Goal: Task Accomplishment & Management: Use online tool/utility

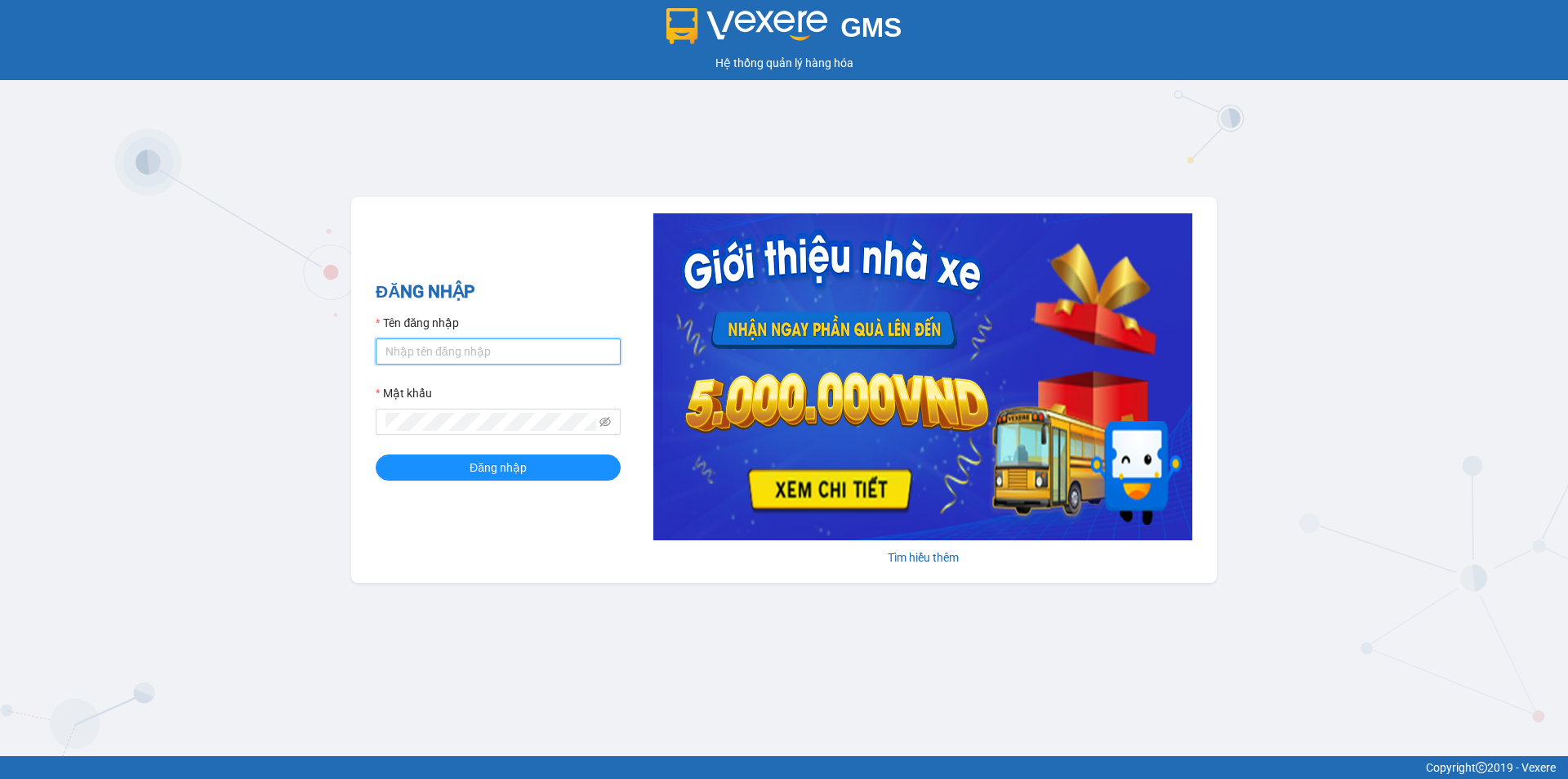
click at [397, 360] on input "Tên đăng nhập" at bounding box center [498, 351] width 245 height 26
type input "thien.namhailimo"
click at [545, 410] on span at bounding box center [498, 421] width 245 height 26
click at [375, 454] on button "Đăng nhập" at bounding box center [498, 467] width 245 height 26
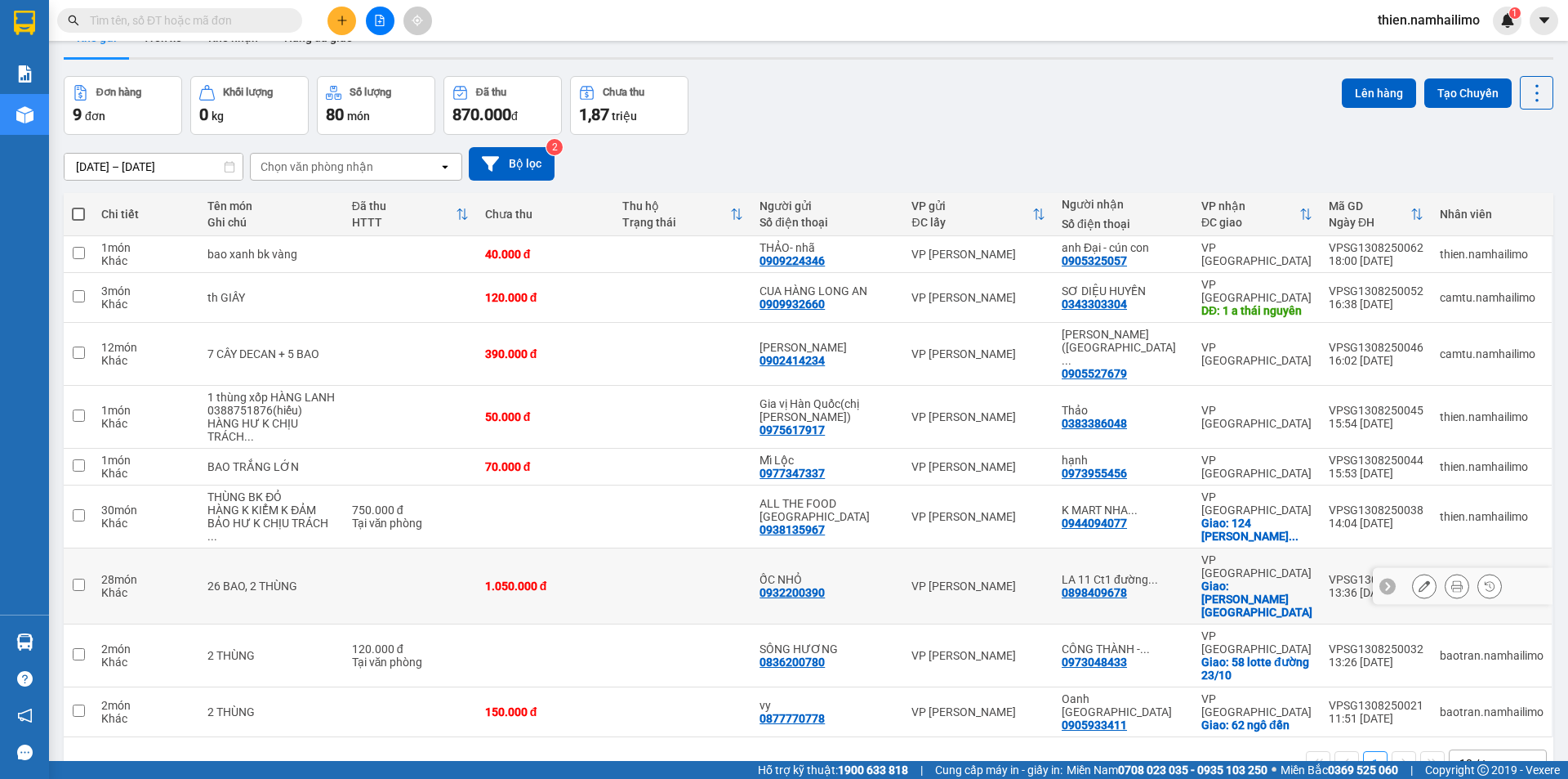
scroll to position [75, 0]
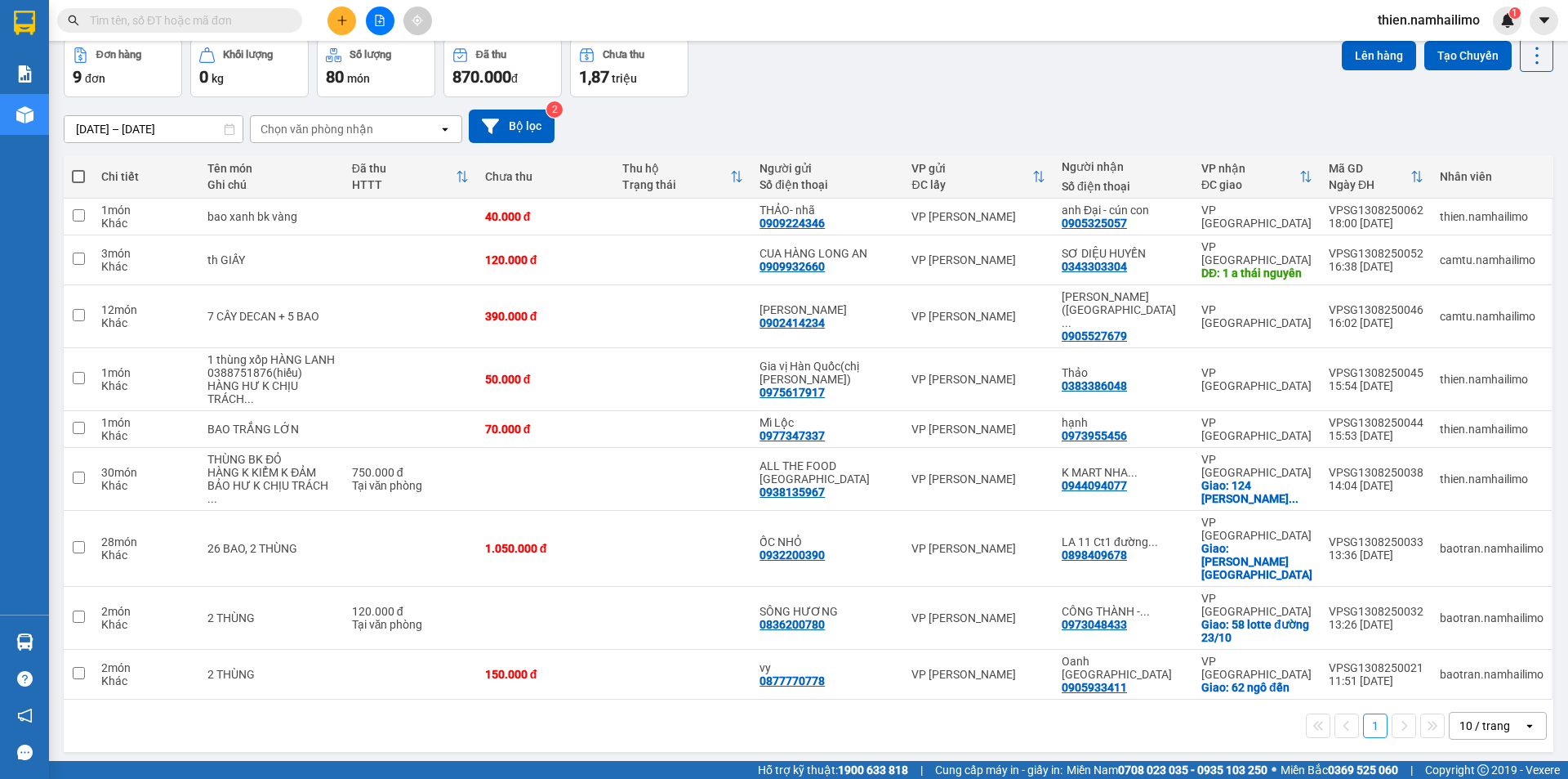
click at [1459, 717] on div "10 / trang" at bounding box center [1484, 725] width 51 height 16
click at [1467, 575] on span "100 / trang" at bounding box center [1479, 571] width 59 height 16
click at [79, 180] on span at bounding box center [78, 176] width 13 height 13
click at [78, 168] on input "checkbox" at bounding box center [78, 168] width 0 height 0
checkbox input "true"
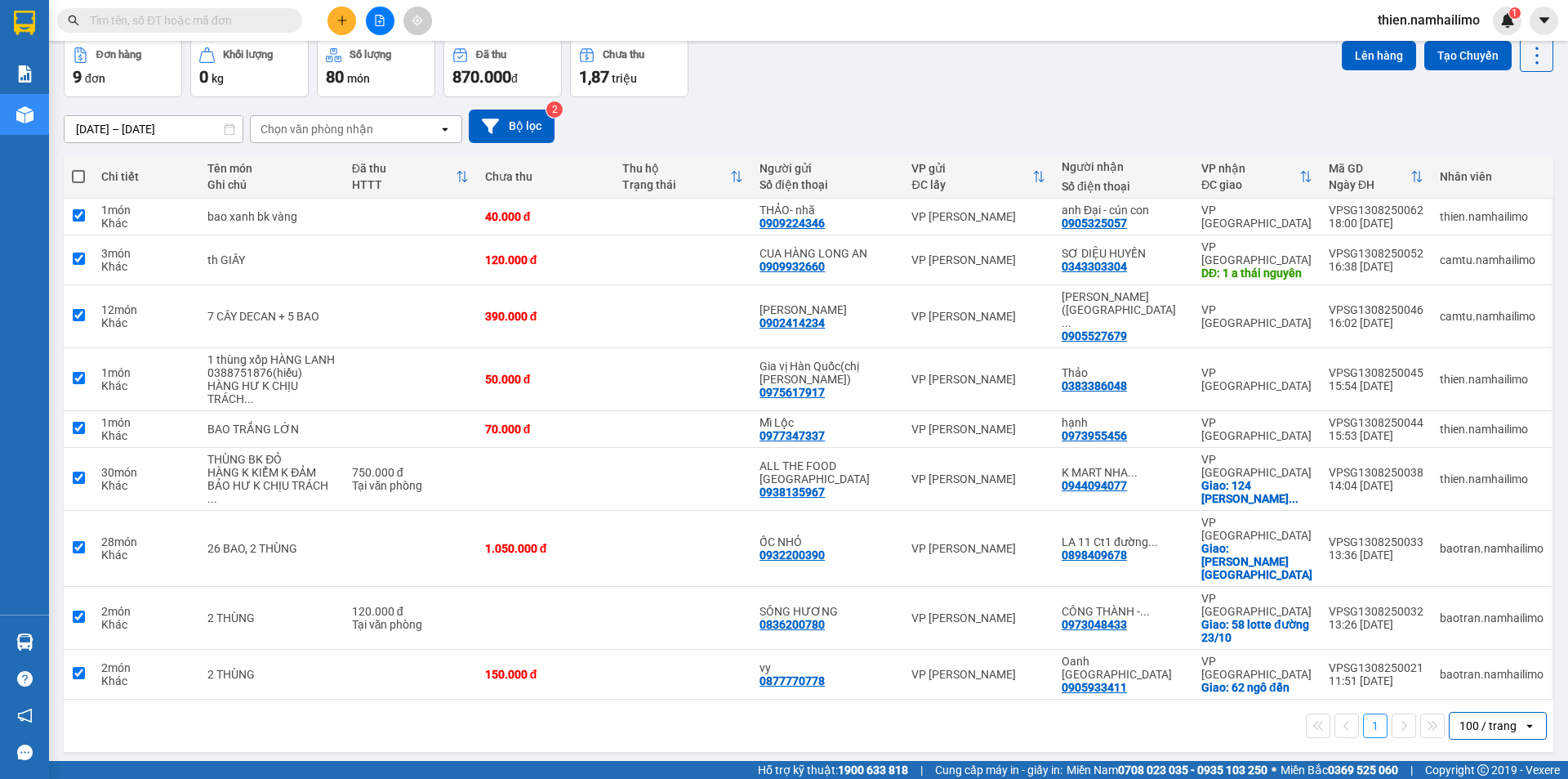
checkbox input "true"
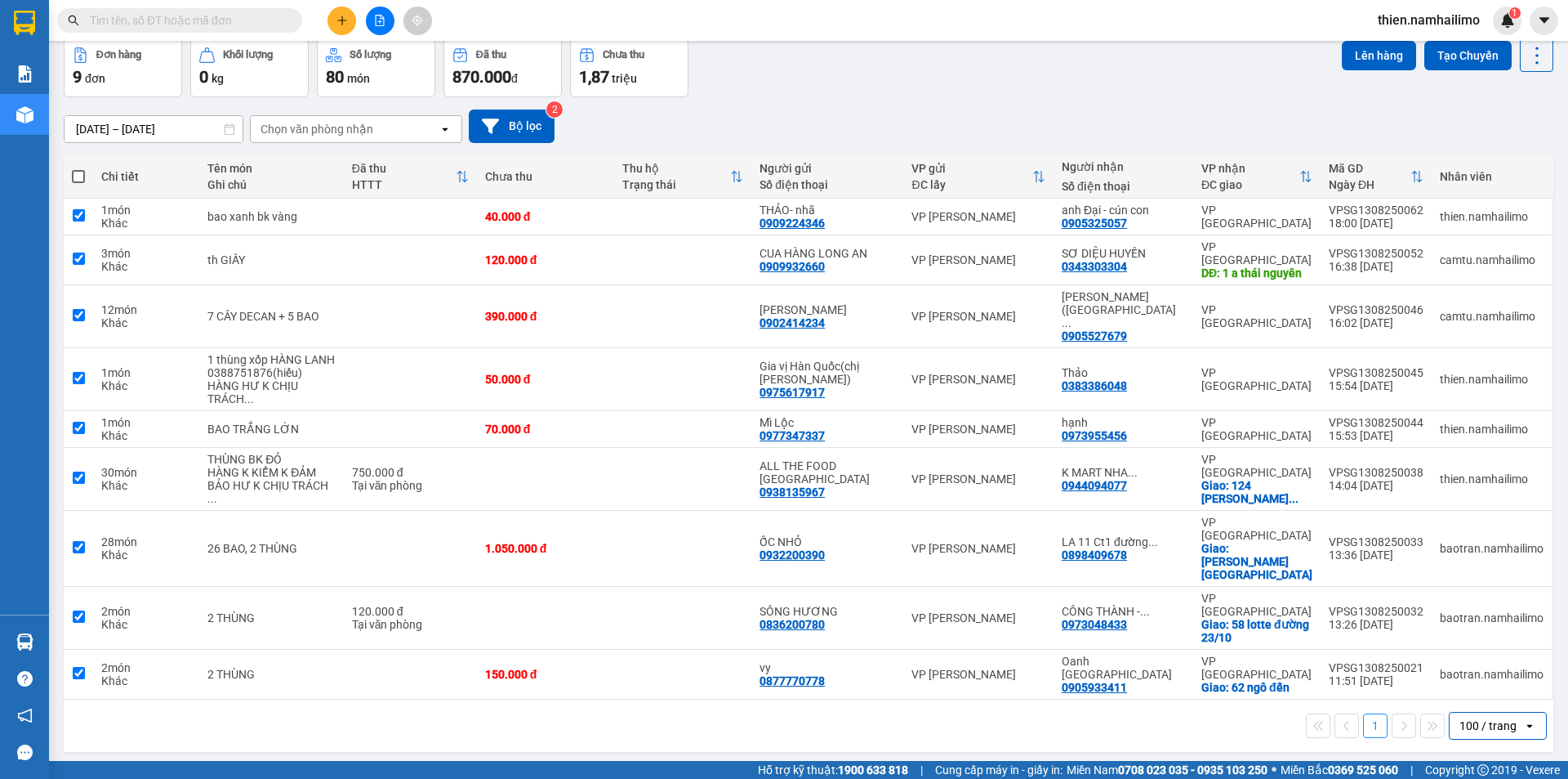
checkbox input "true"
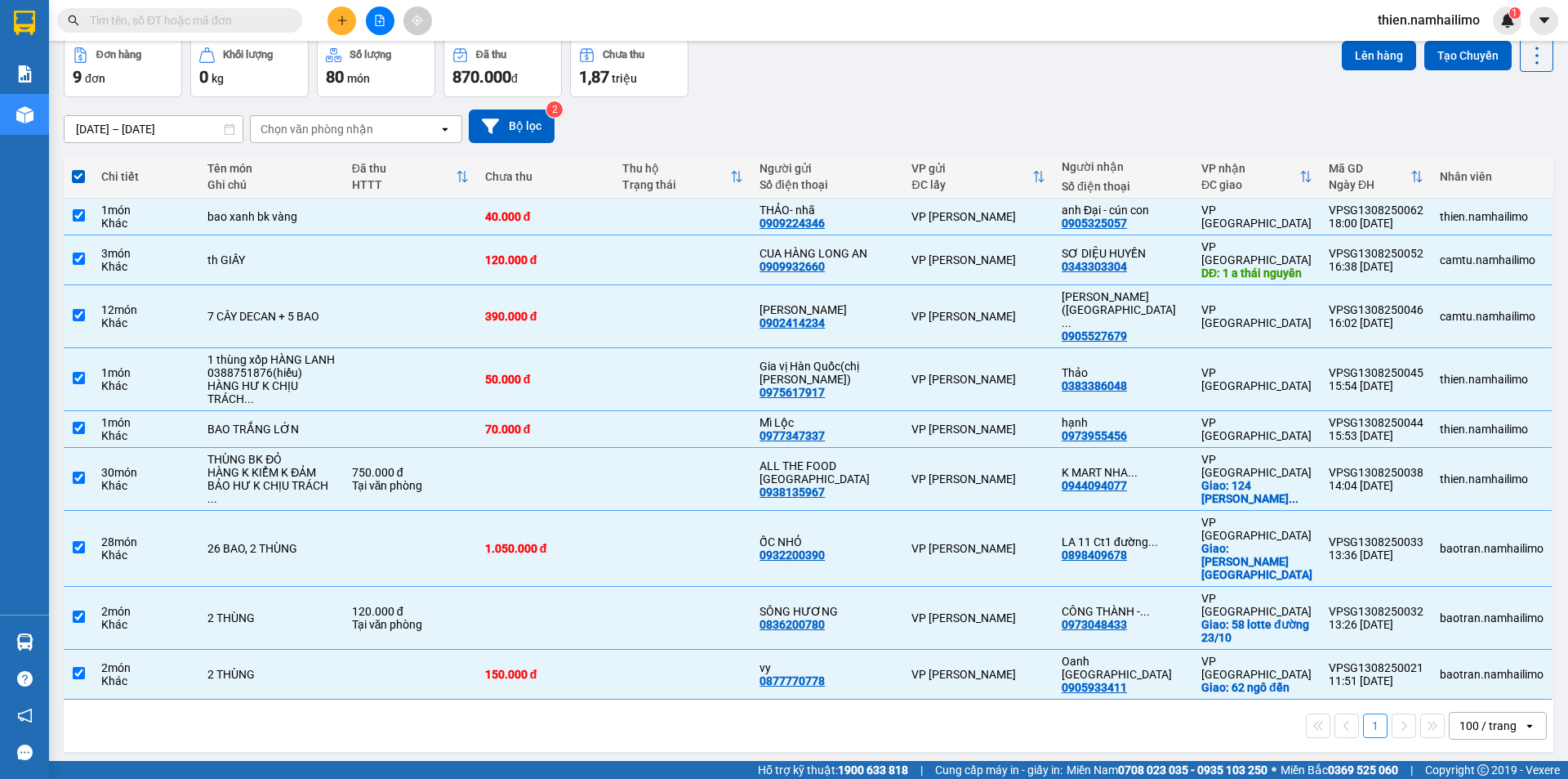
scroll to position [0, 0]
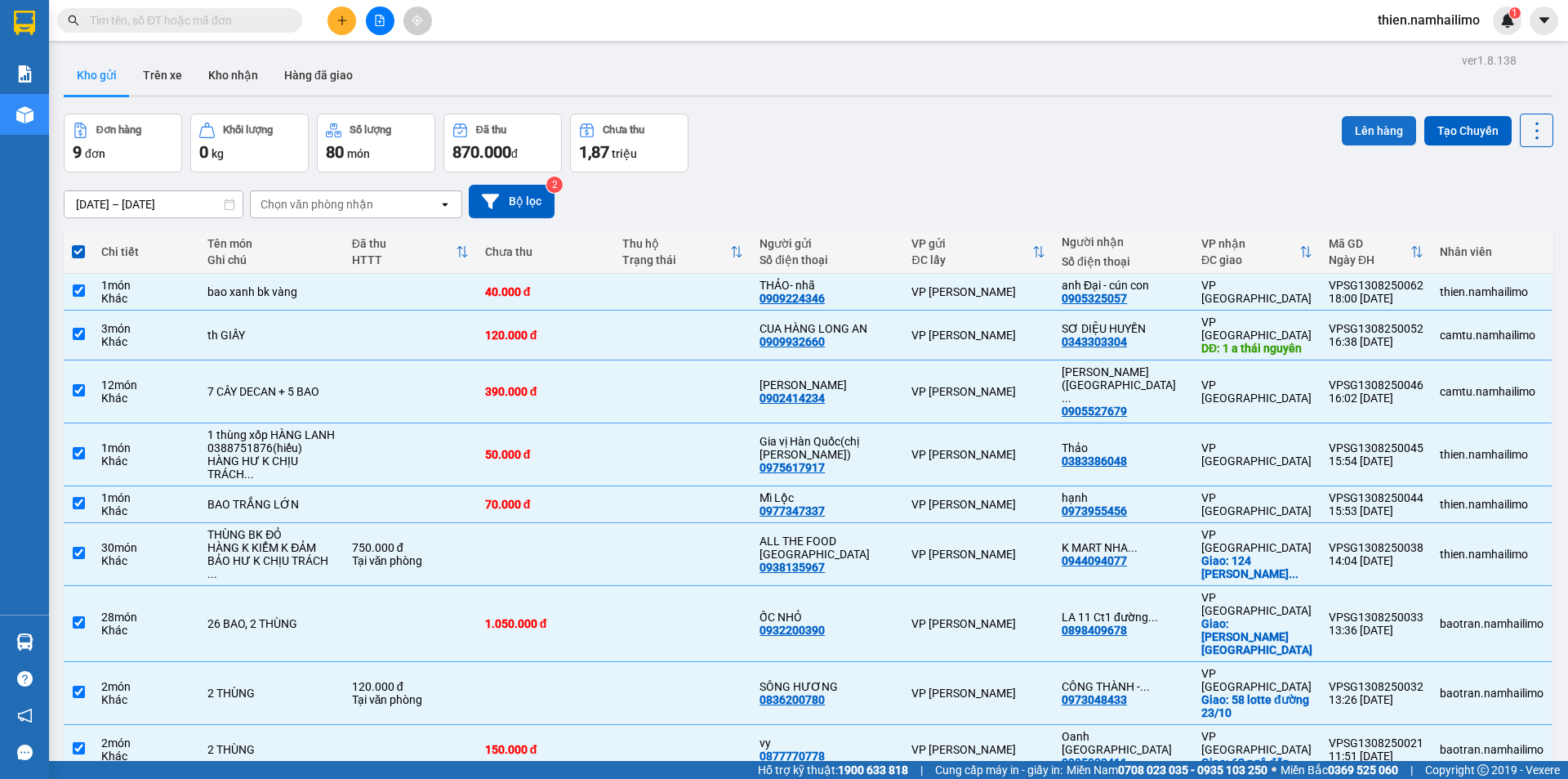
click at [1371, 127] on button "Lên hàng" at bounding box center [1379, 130] width 74 height 30
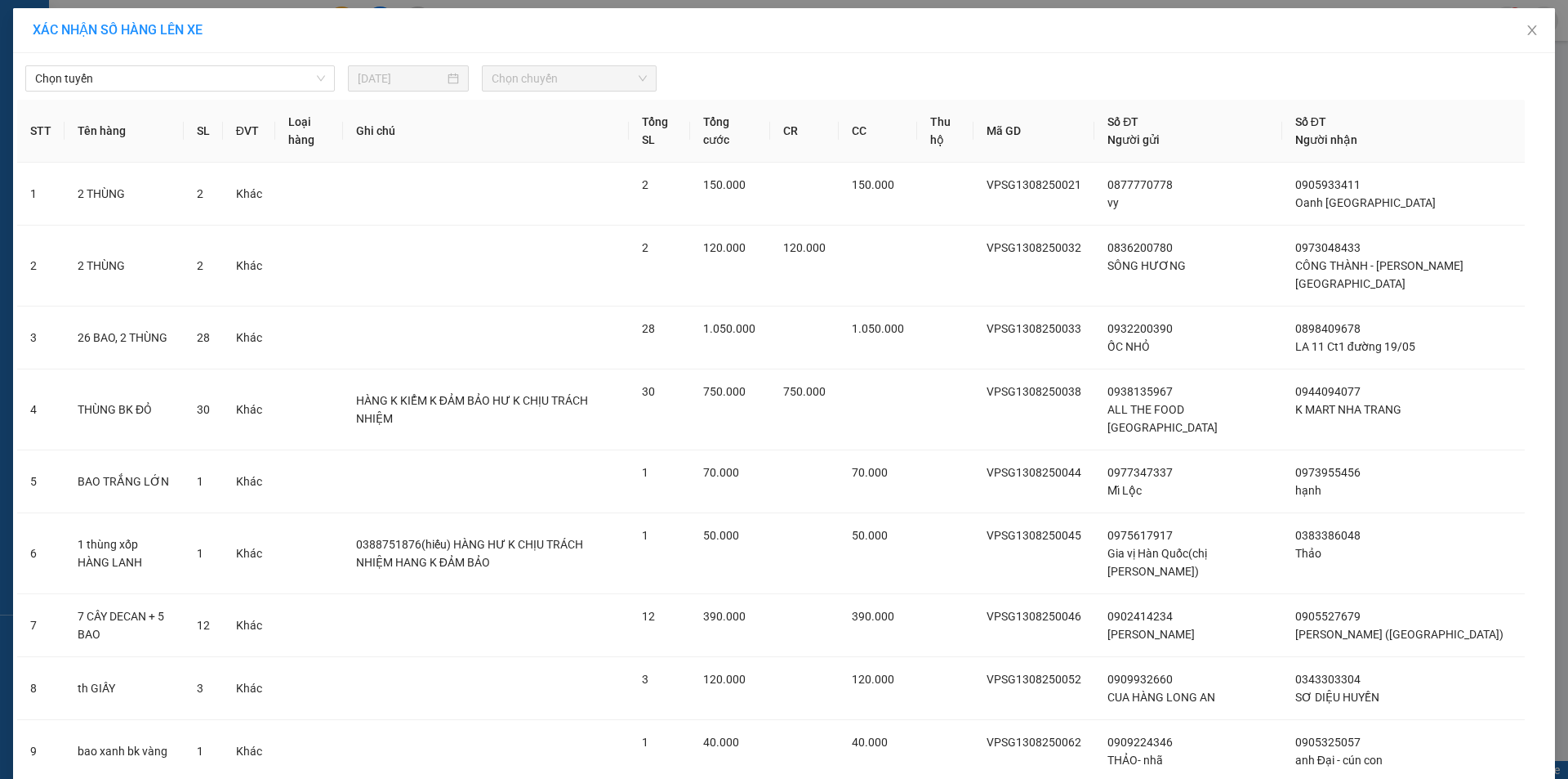
click at [157, 91] on div "Chọn tuyến [DATE] Chọn chuyến STT Tên hàng SL ĐVT Loại hàng Ghi chú Tổng SL Tổn…" at bounding box center [784, 468] width 1542 height 830
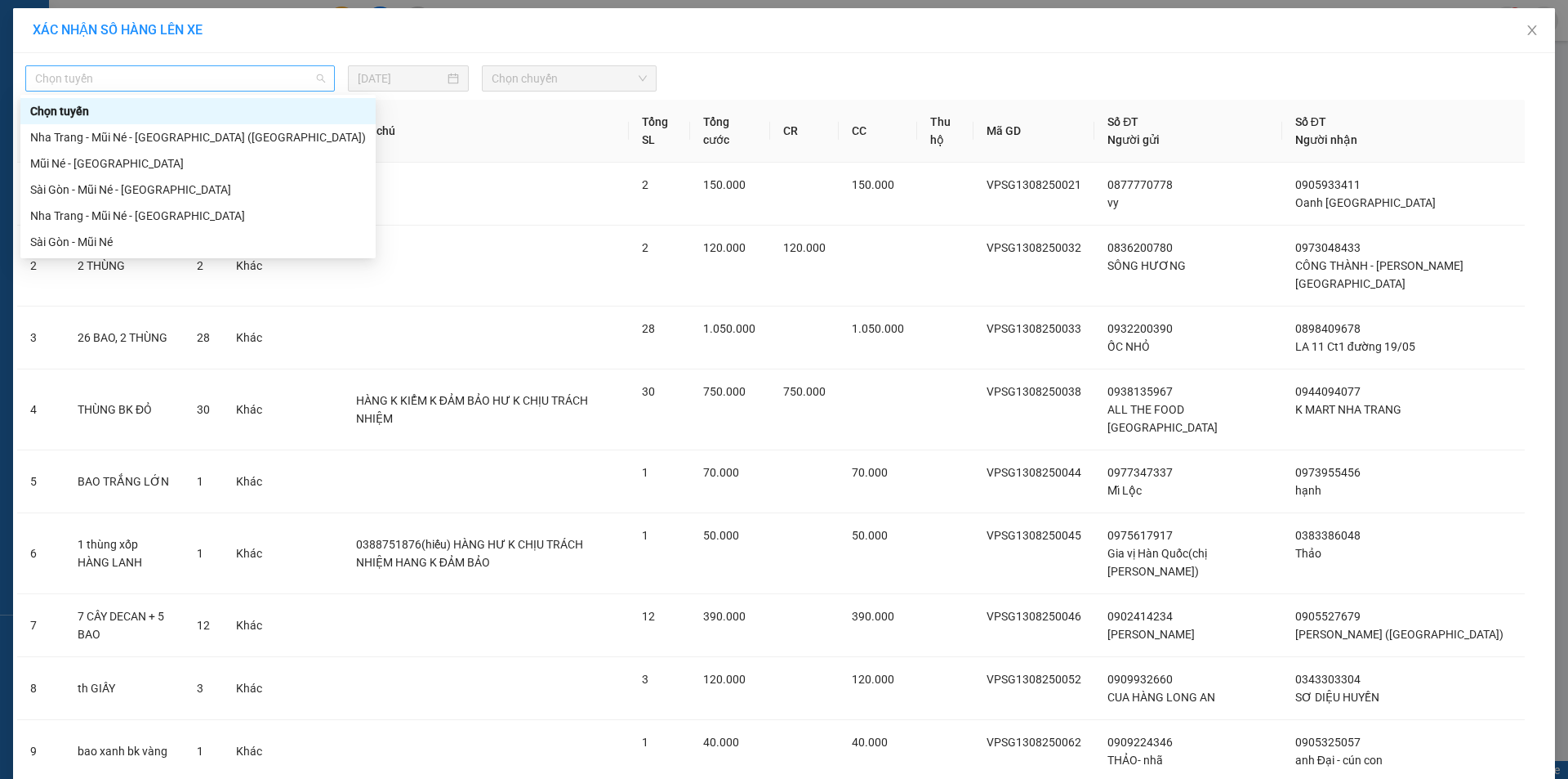
click at [181, 74] on span "Chọn tuyến" at bounding box center [181, 78] width 290 height 24
click at [128, 247] on div "Sài Gòn - Mũi Né" at bounding box center [198, 241] width 336 height 18
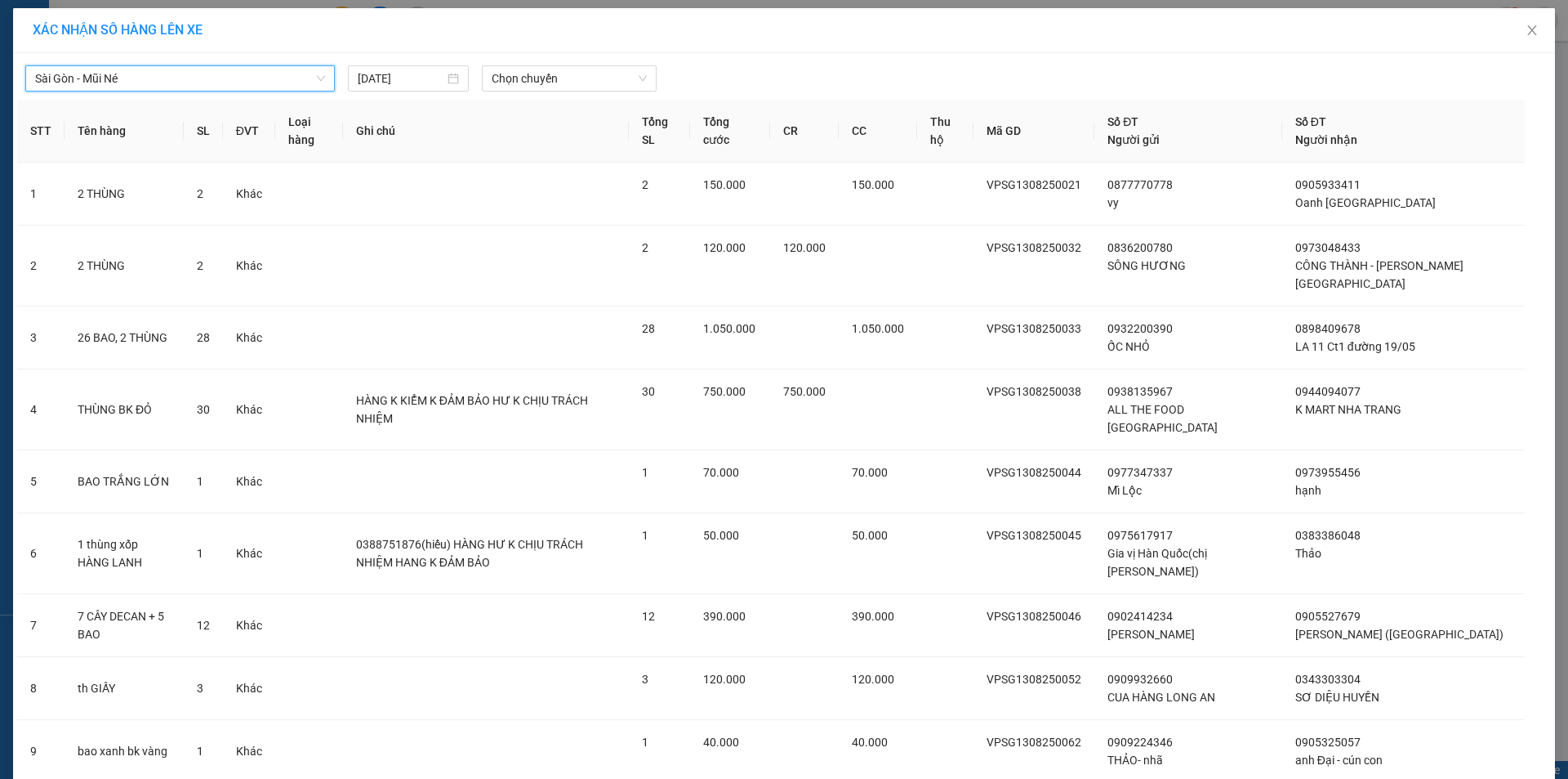
click at [569, 64] on div "Sài Gòn - Mũi Né [GEOGRAPHIC_DATA] - Mũi Né [DATE] Chọn chuyến" at bounding box center [784, 74] width 1533 height 35
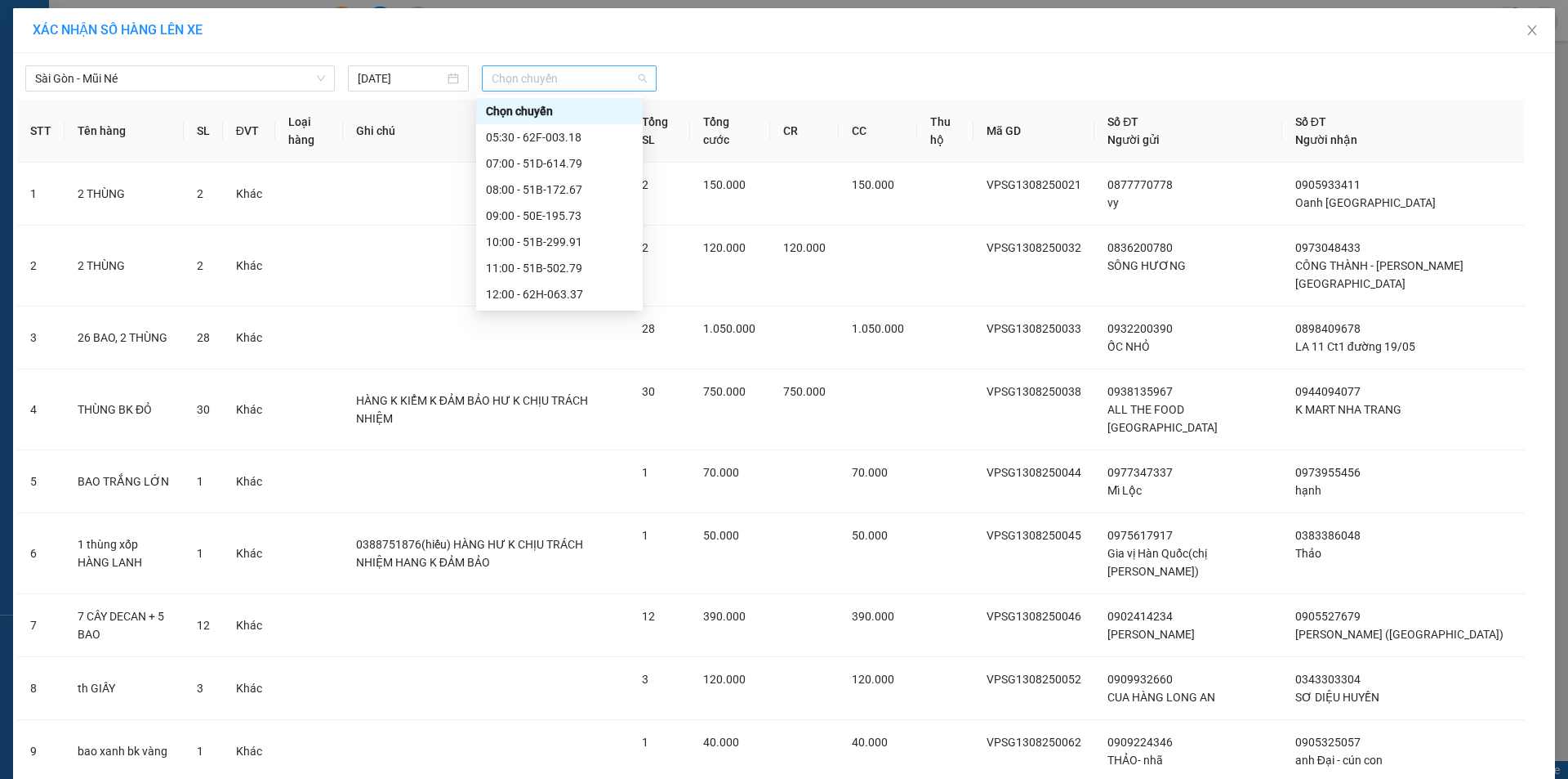
click at [568, 84] on span "Chọn chuyến" at bounding box center [569, 78] width 155 height 24
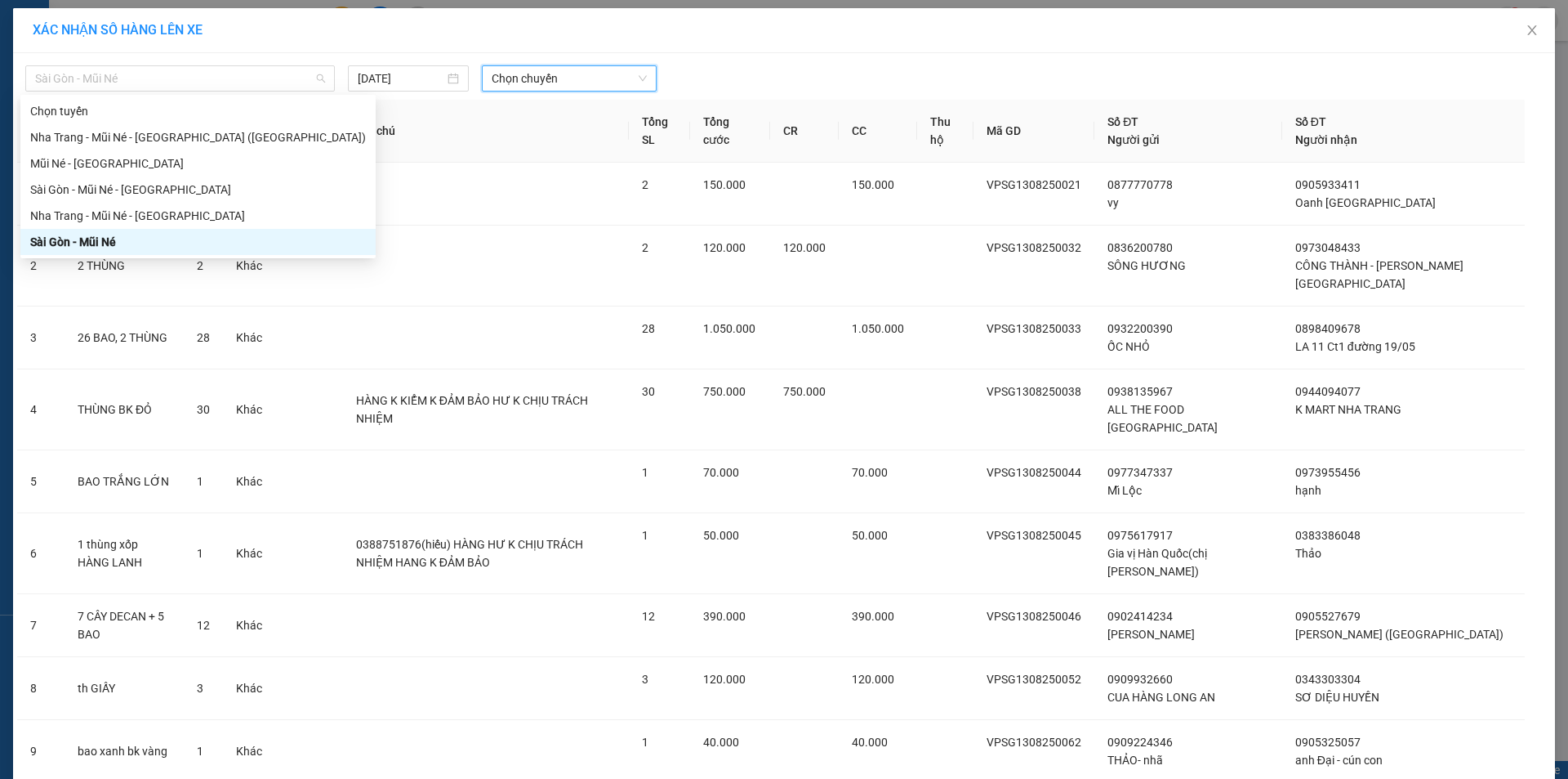
drag, startPoint x: 155, startPoint y: 70, endPoint x: 157, endPoint y: 207, distance: 137.0
click at [155, 72] on span "Sài Gòn - Mũi Né" at bounding box center [181, 78] width 290 height 24
drag, startPoint x: 188, startPoint y: 211, endPoint x: 200, endPoint y: 187, distance: 26.8
click at [200, 187] on div "Chọn tuyến [GEOGRAPHIC_DATA] - [GEOGRAPHIC_DATA] - [GEOGRAPHIC_DATA] ([GEOGRAPH…" at bounding box center [197, 176] width 355 height 157
click at [200, 187] on div "Sài Gòn - Mũi Né - [GEOGRAPHIC_DATA]" at bounding box center [198, 189] width 336 height 18
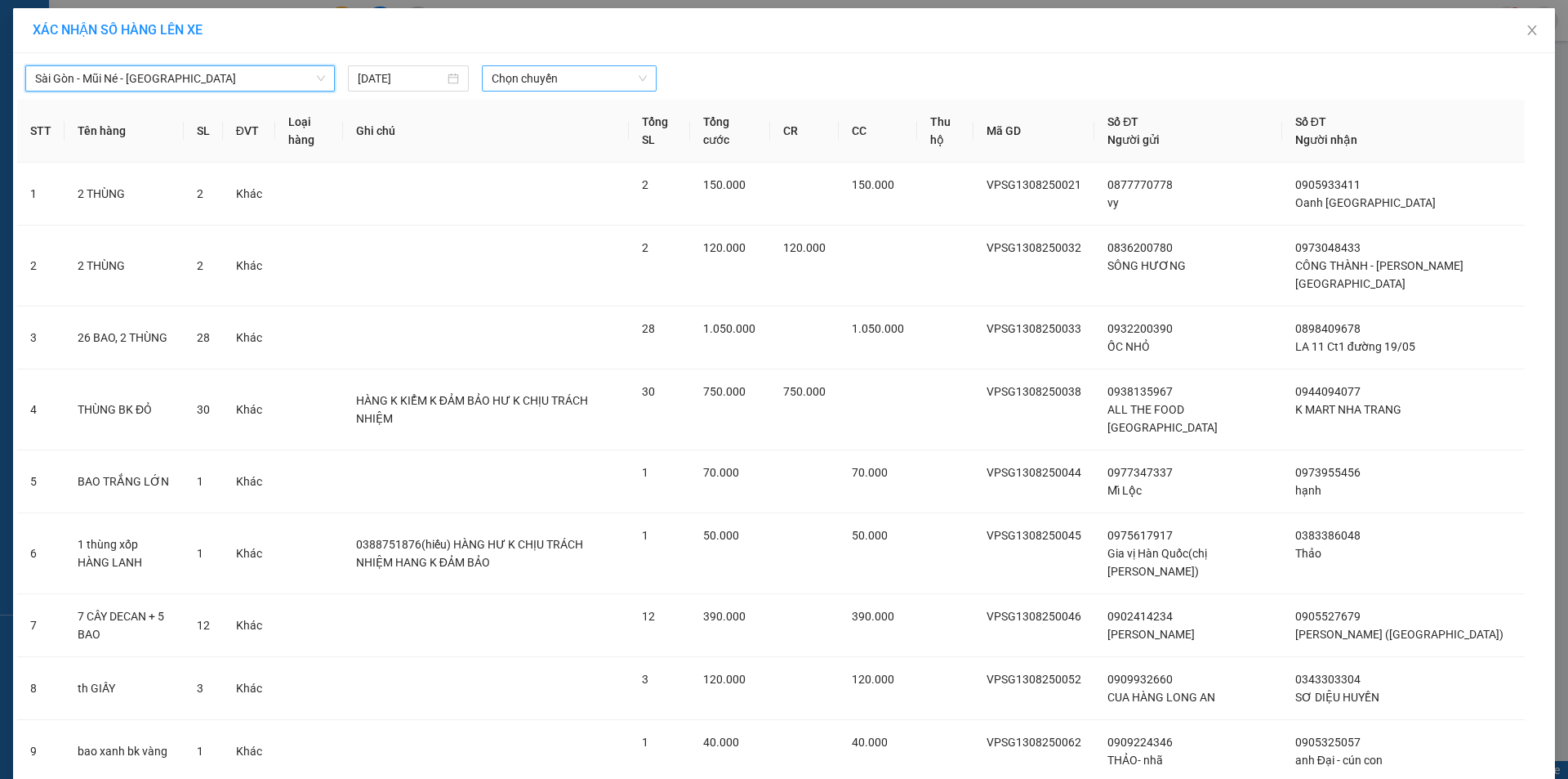
click at [531, 89] on span "Chọn chuyến" at bounding box center [569, 78] width 155 height 24
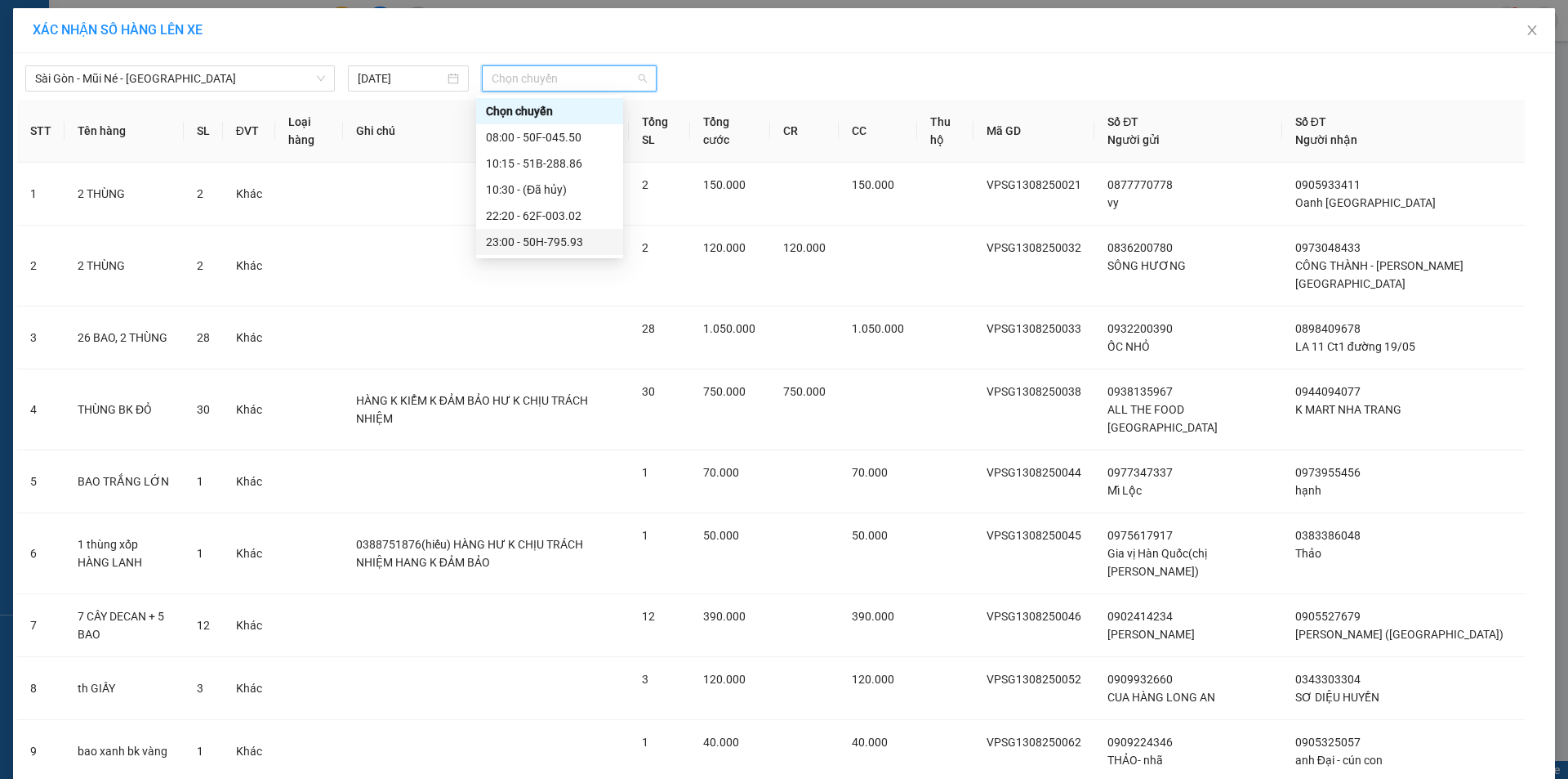
click at [564, 240] on div "23:00 - 50H-795.93" at bounding box center [549, 241] width 127 height 18
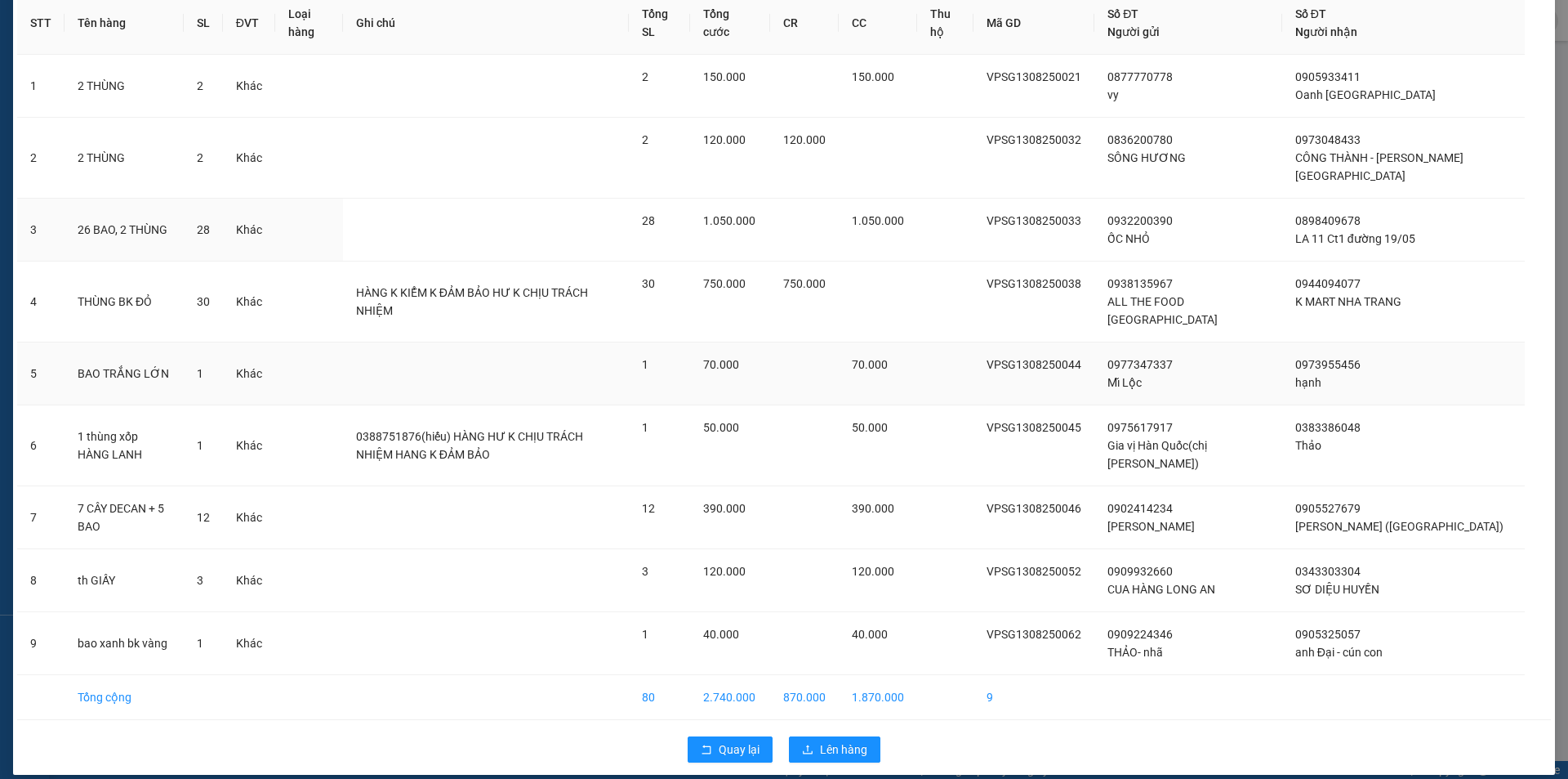
scroll to position [133, 0]
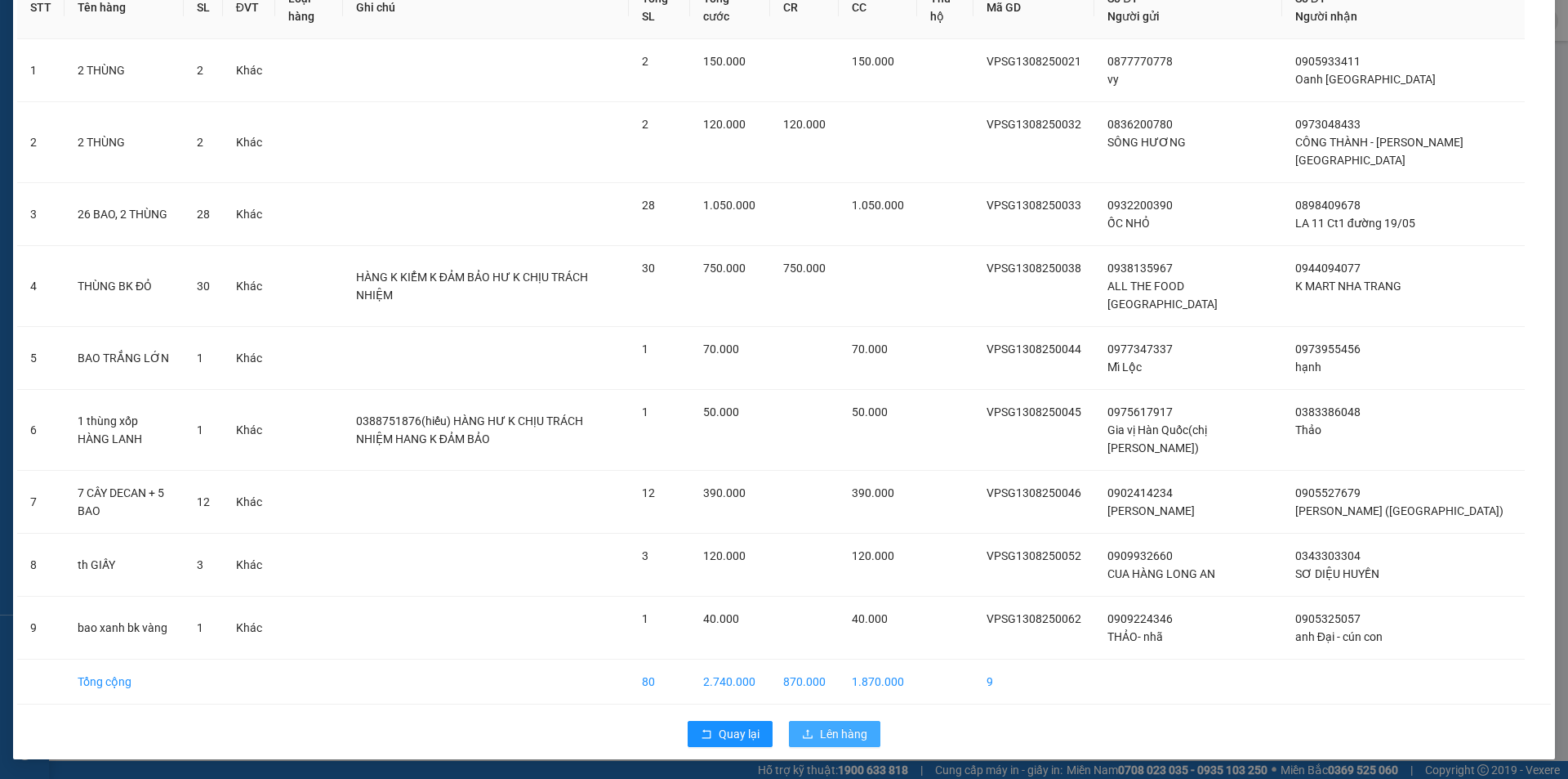
click at [857, 744] on button "Lên hàng" at bounding box center [834, 733] width 91 height 26
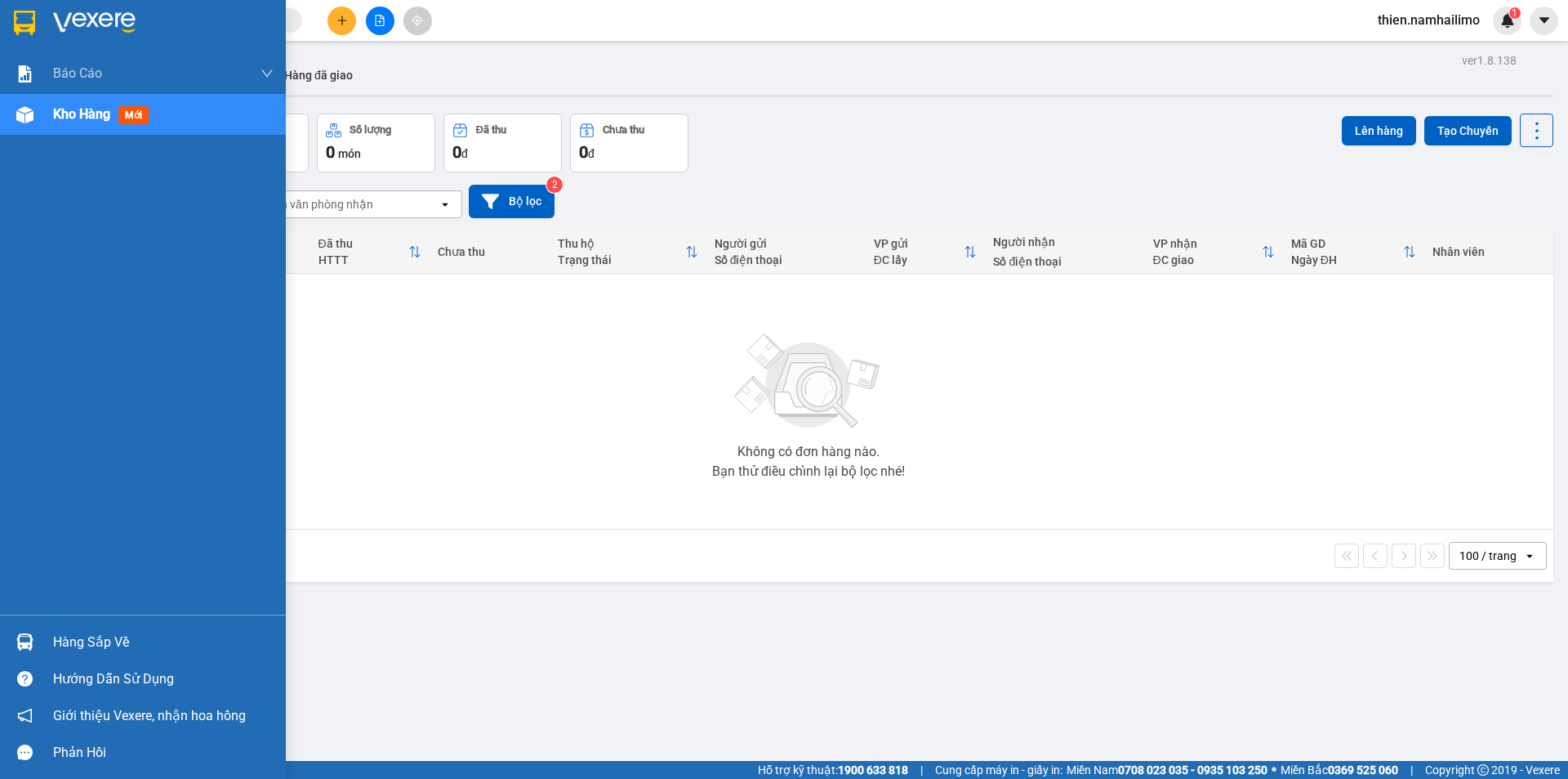
click at [48, 640] on div "Hàng sắp về" at bounding box center [143, 642] width 286 height 37
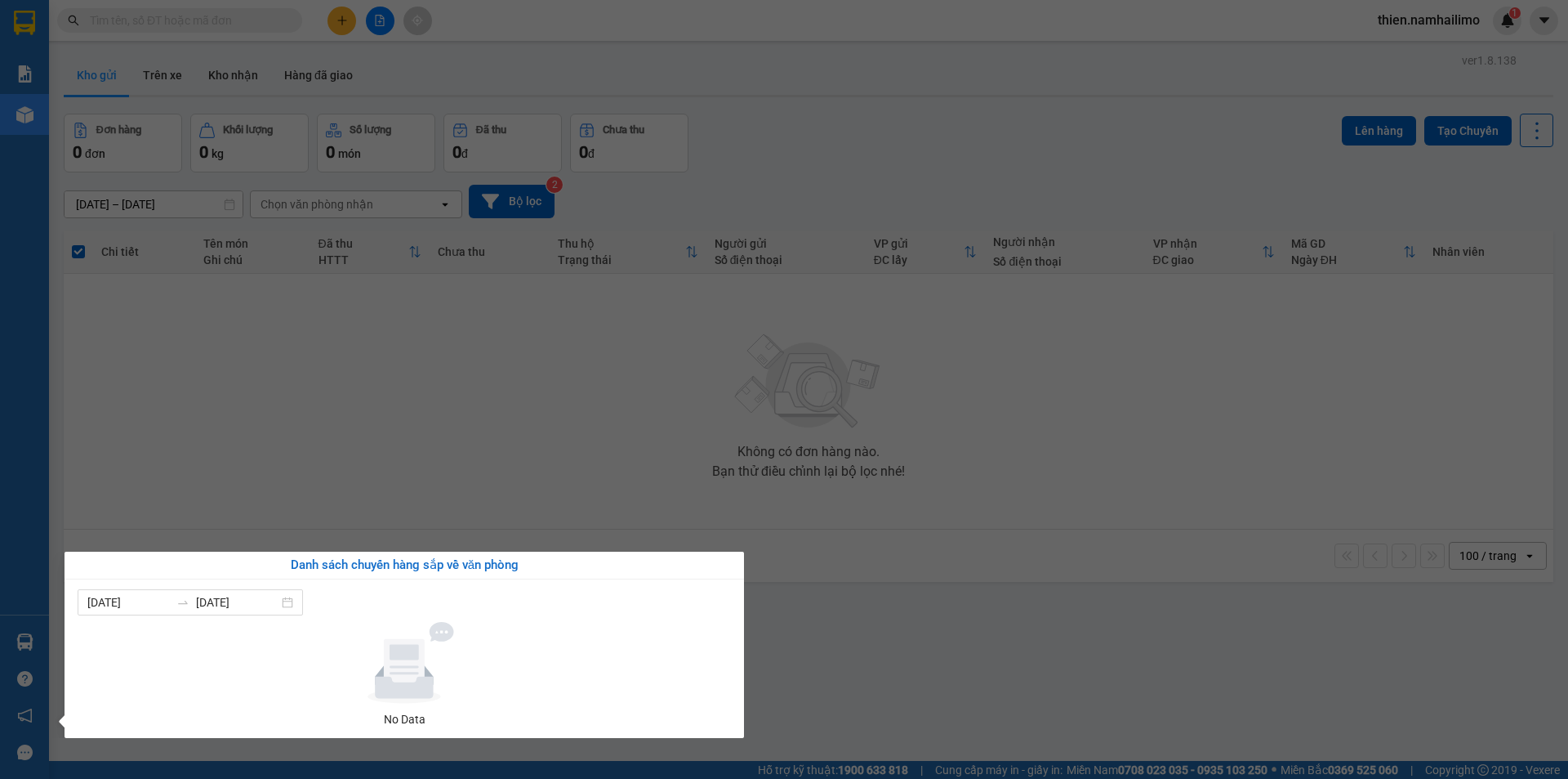
click at [1052, 441] on section "Kết quả tìm kiếm ( 0 ) Bộ lọc No Data thien.namhailimo 1 Báo cáo Báo cáo dòng t…" at bounding box center [784, 389] width 1568 height 779
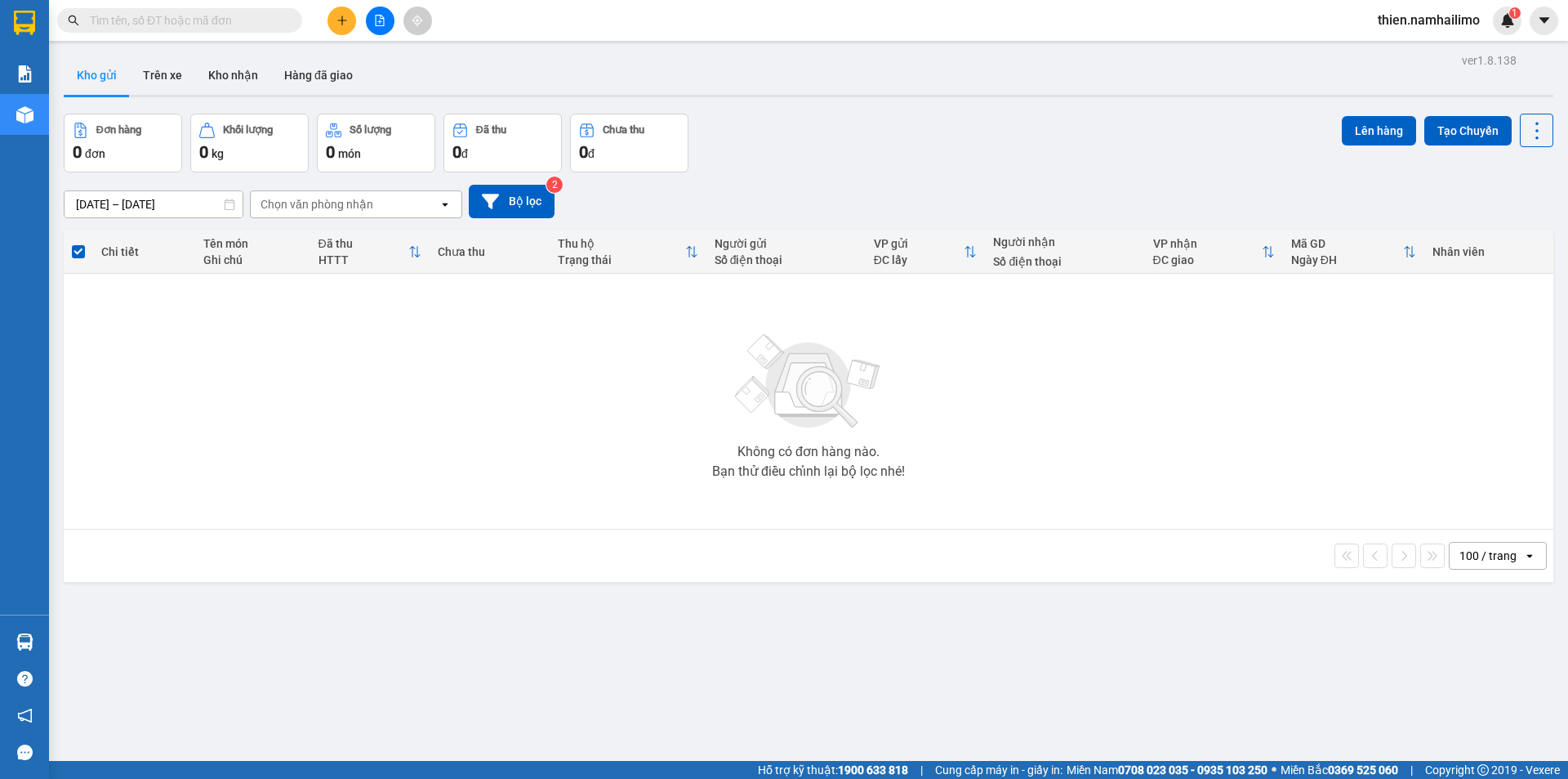
click at [1115, 511] on div "Không có đơn hàng nào. Bạn thử điều chỉnh lại bộ lọc nhé!" at bounding box center [808, 401] width 1474 height 245
click at [1430, 24] on span "thien.namhailimo" at bounding box center [1429, 20] width 128 height 20
click at [1418, 52] on span "Đăng xuất" at bounding box center [1436, 50] width 94 height 18
